Goal: Task Accomplishment & Management: Manage account settings

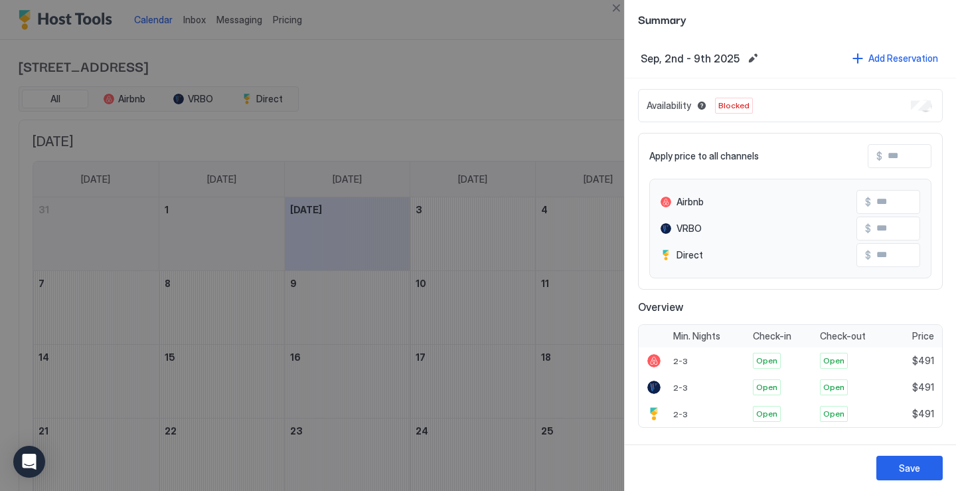
click at [521, 43] on div at bounding box center [478, 245] width 956 height 491
click at [615, 14] on button "Close" at bounding box center [616, 8] width 16 height 16
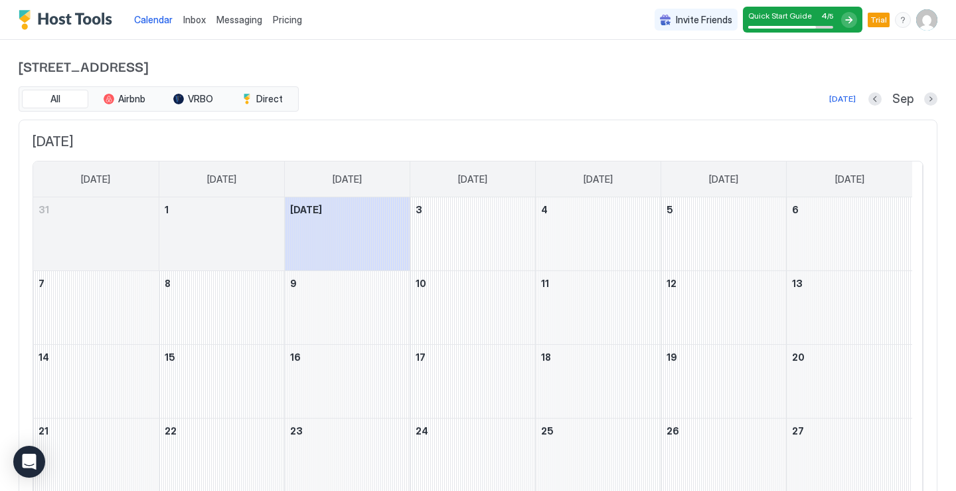
click at [917, 20] on img "User profile" at bounding box center [927, 19] width 21 height 21
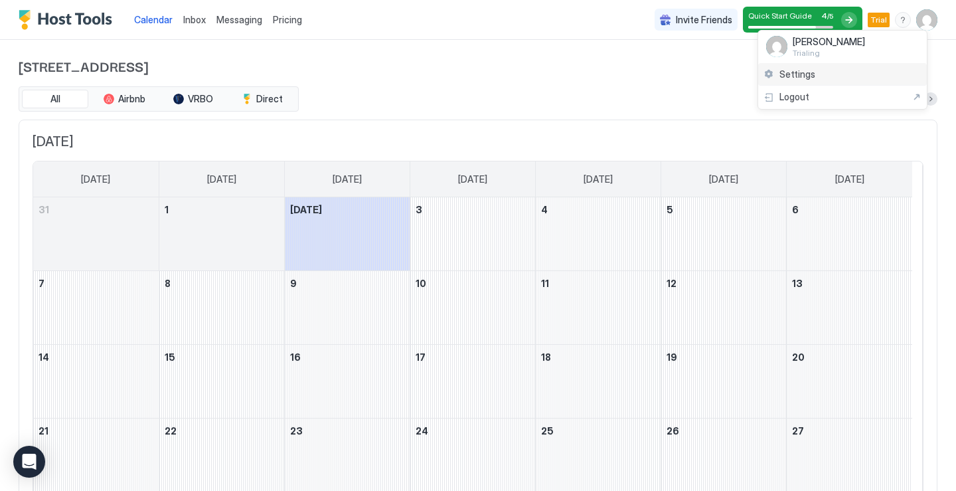
click at [795, 75] on span "Settings" at bounding box center [798, 74] width 36 height 12
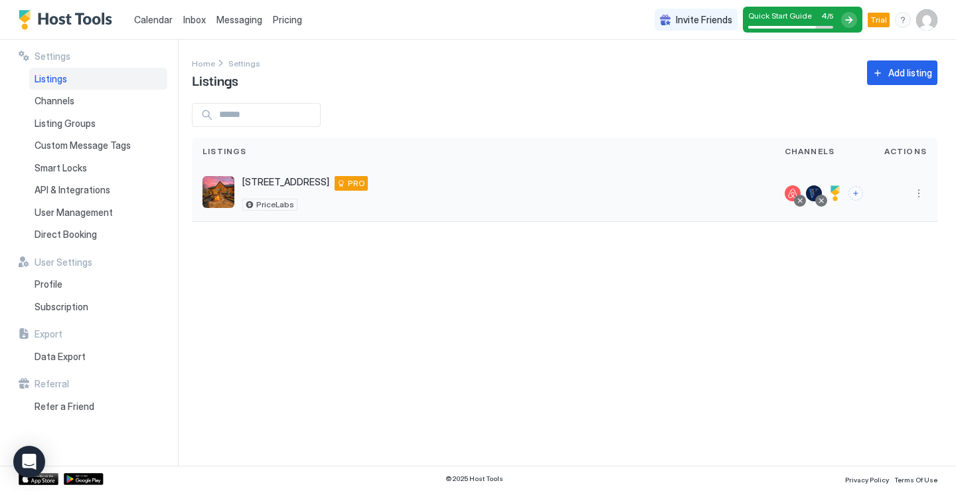
click at [245, 185] on span "[STREET_ADDRESS]" at bounding box center [285, 182] width 87 height 12
click at [921, 198] on button "More options" at bounding box center [919, 193] width 16 height 16
click at [860, 235] on span "Pricing" at bounding box center [873, 233] width 27 height 10
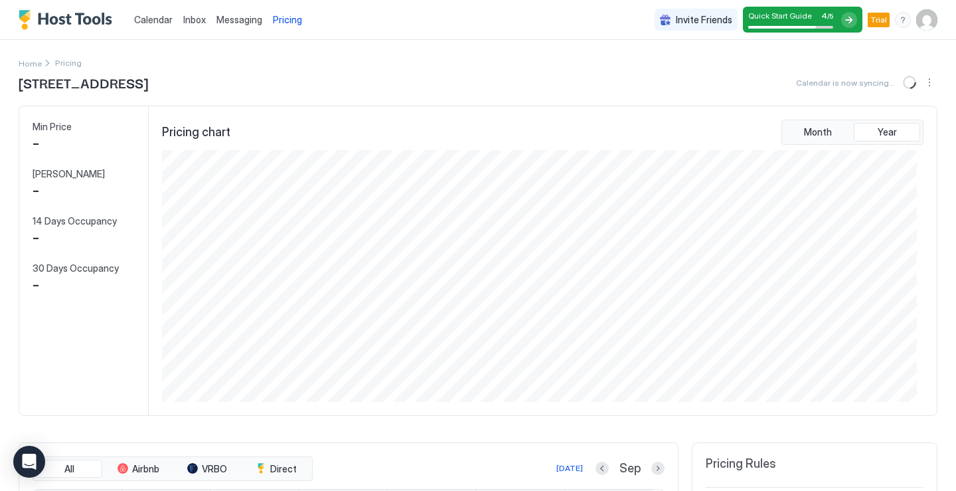
scroll to position [252, 755]
